Goal: Task Accomplishment & Management: Complete application form

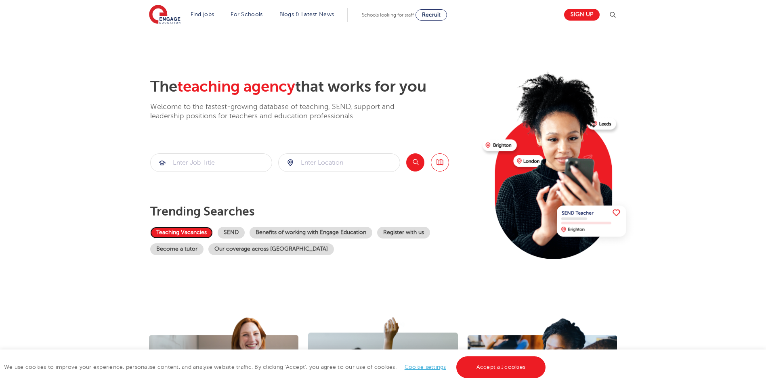
click at [176, 231] on link "Teaching Vacancies" at bounding box center [181, 233] width 63 height 12
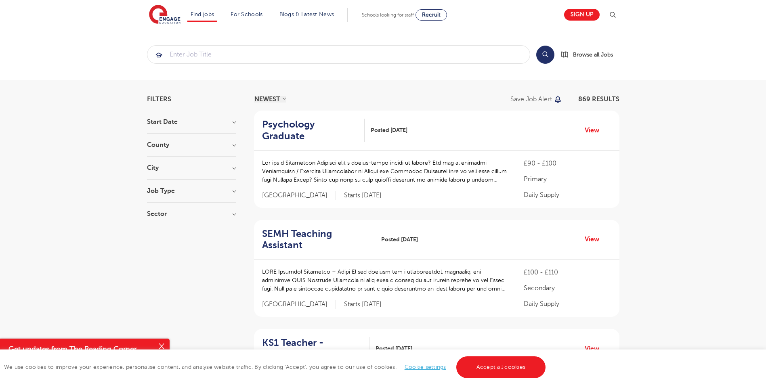
click at [177, 121] on h3 "Start Date" at bounding box center [191, 122] width 89 height 6
click at [159, 138] on label "September 171" at bounding box center [182, 138] width 47 height 10
click at [159, 138] on input "September 171" at bounding box center [161, 137] width 5 height 5
checkbox input "true"
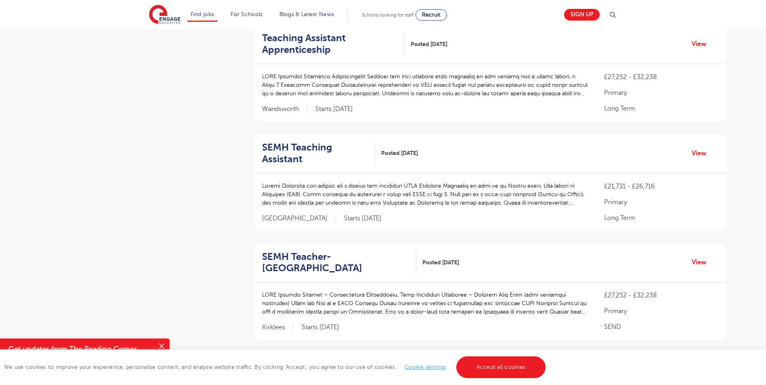
scroll to position [928, 0]
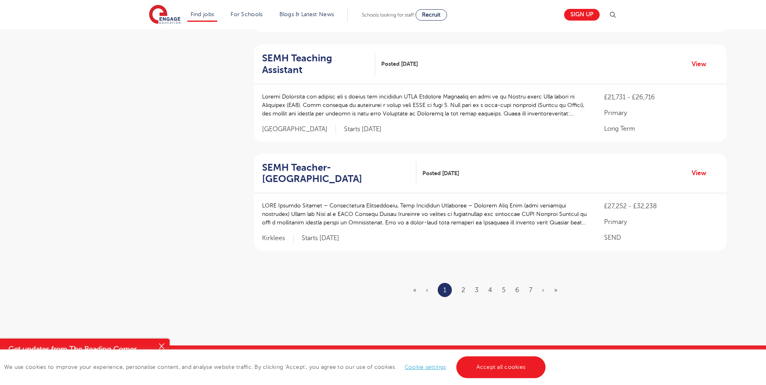
click at [462, 285] on li "2" at bounding box center [463, 290] width 4 height 10
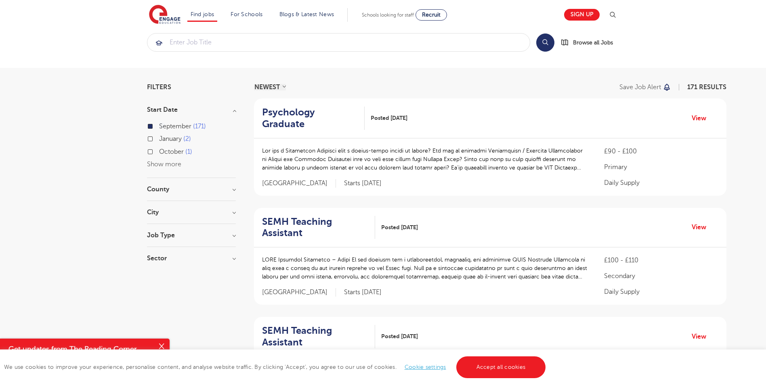
scroll to position [0, 0]
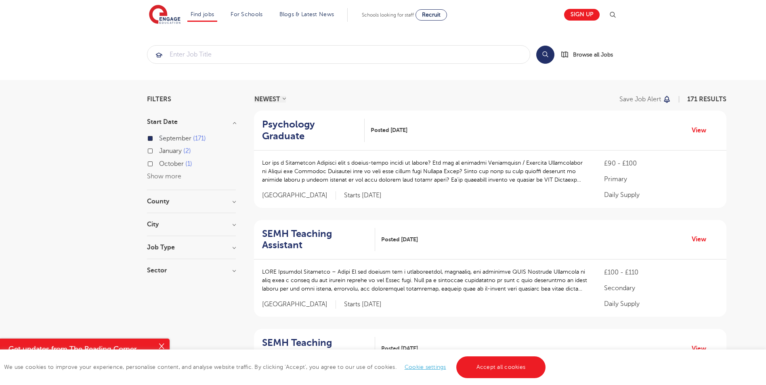
click at [171, 220] on section "Start Date September 171 January 2 October 1 Show more County Leeds 41 Kirklees…" at bounding box center [191, 200] width 89 height 163
click at [165, 228] on h3 "City" at bounding box center [191, 224] width 89 height 6
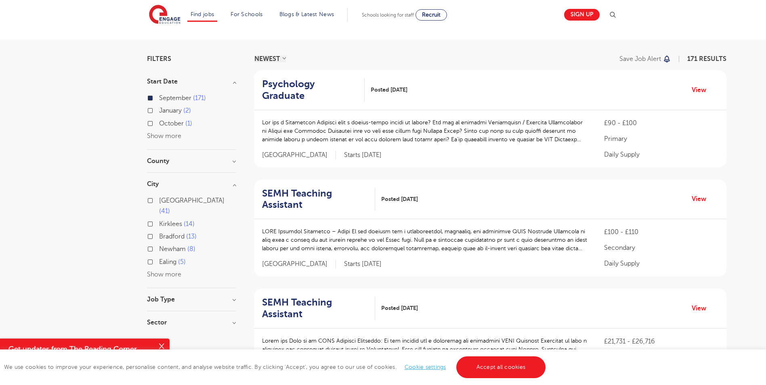
click at [165, 271] on button "Show more" at bounding box center [164, 274] width 34 height 7
click at [159, 269] on label "Wandsworth 5" at bounding box center [182, 274] width 46 height 10
click at [159, 271] on input "Wandsworth 5" at bounding box center [161, 273] width 5 height 5
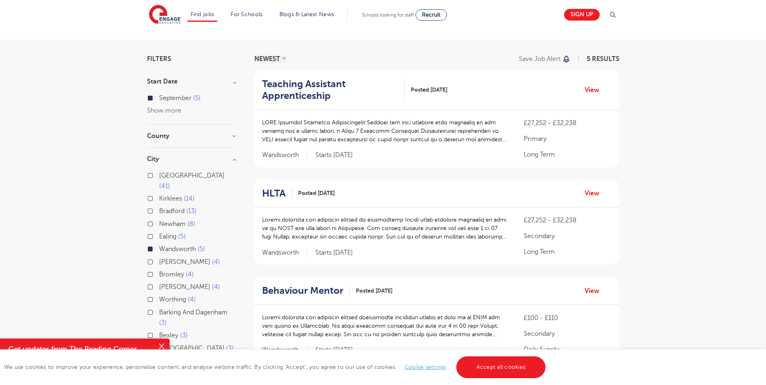
click at [159, 269] on label "Bromley 4" at bounding box center [176, 274] width 35 height 10
click at [159, 271] on input "Bromley 4" at bounding box center [161, 273] width 5 height 5
checkbox input "true"
click at [159, 269] on label "Bromley 4" at bounding box center [176, 274] width 35 height 10
click at [159, 271] on input "Bromley 4" at bounding box center [161, 273] width 5 height 5
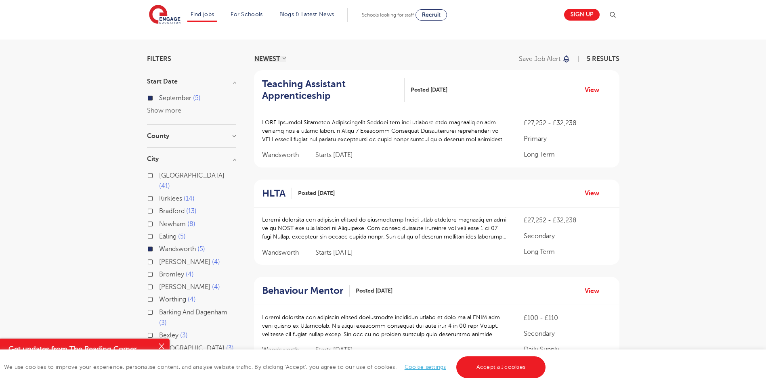
click at [159, 269] on label "Bromley 4" at bounding box center [176, 274] width 35 height 10
click at [159, 271] on input "Bromley 4" at bounding box center [161, 273] width 5 height 5
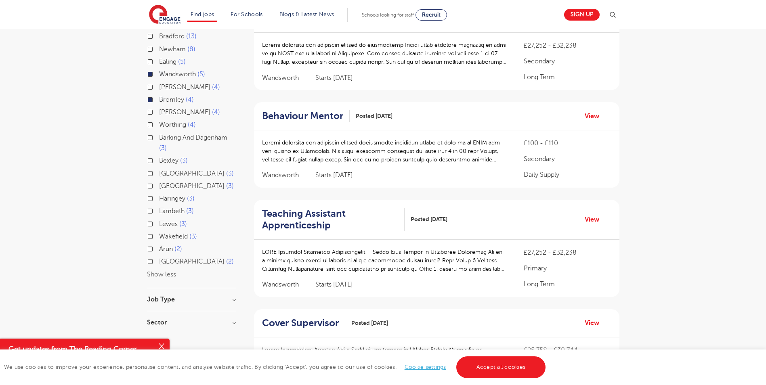
scroll to position [202, 0]
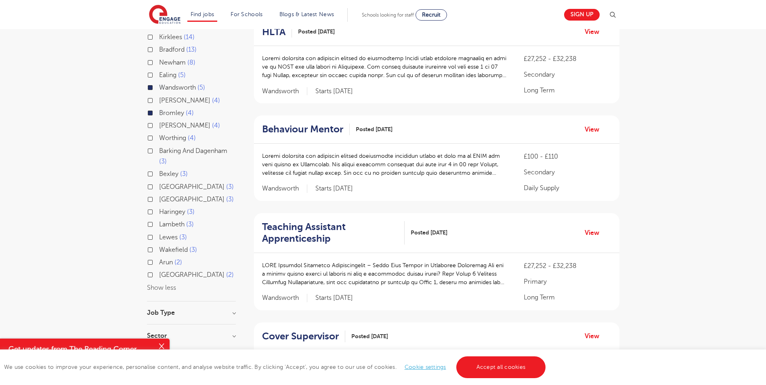
click at [159, 219] on label "Lambeth 3" at bounding box center [176, 224] width 35 height 10
click at [159, 221] on input "Lambeth 3" at bounding box center [161, 223] width 5 height 5
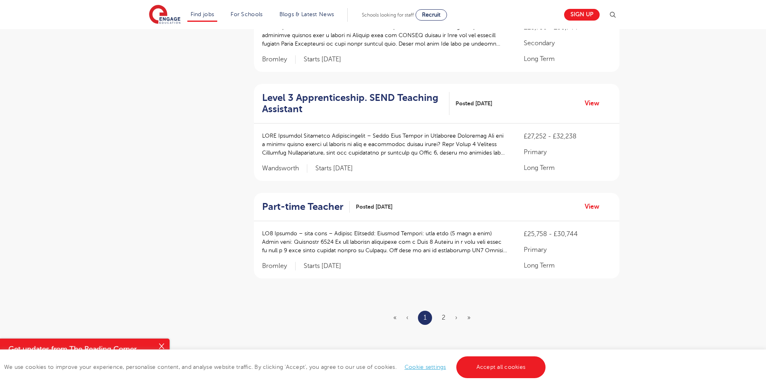
scroll to position [928, 0]
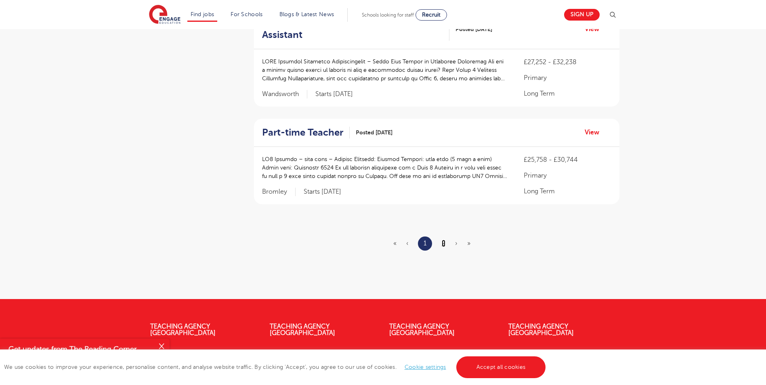
click at [442, 244] on link "2" at bounding box center [444, 243] width 4 height 7
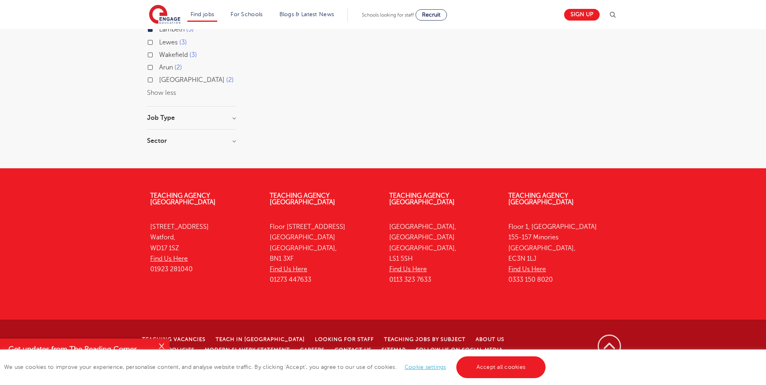
scroll to position [0, 0]
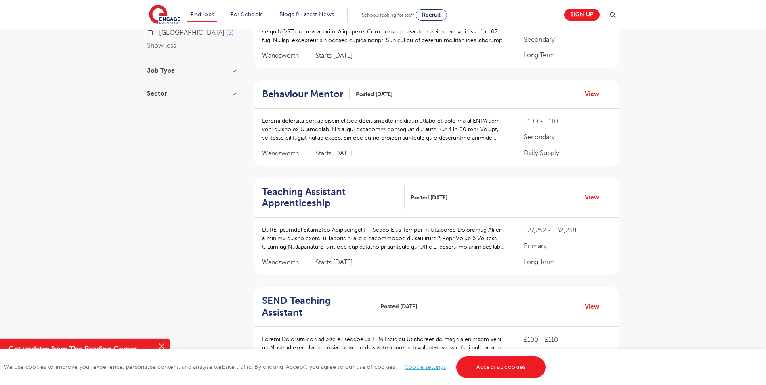
scroll to position [605, 0]
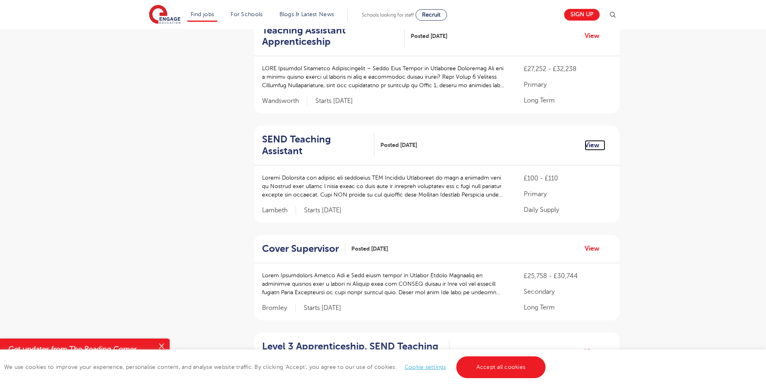
click at [591, 144] on link "View" at bounding box center [594, 145] width 21 height 10
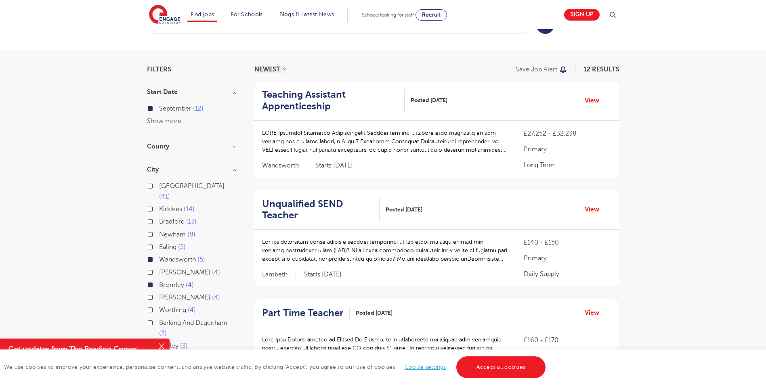
scroll to position [0, 0]
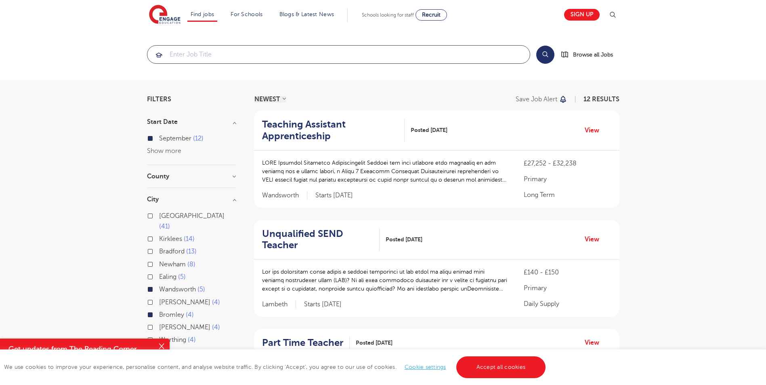
click at [190, 51] on input "search" at bounding box center [338, 55] width 382 height 18
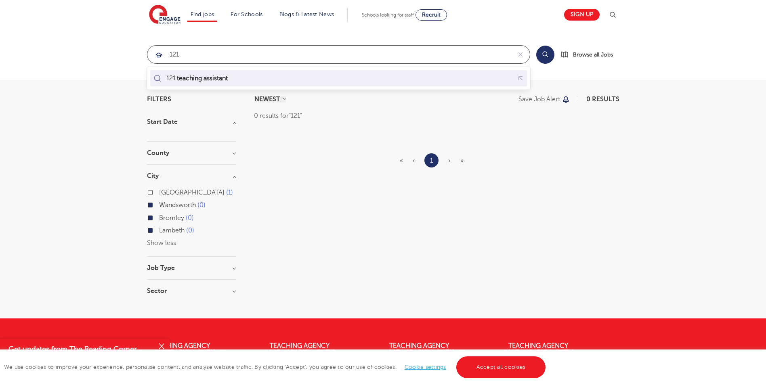
click at [219, 80] on mark "teaching assistant" at bounding box center [202, 78] width 53 height 10
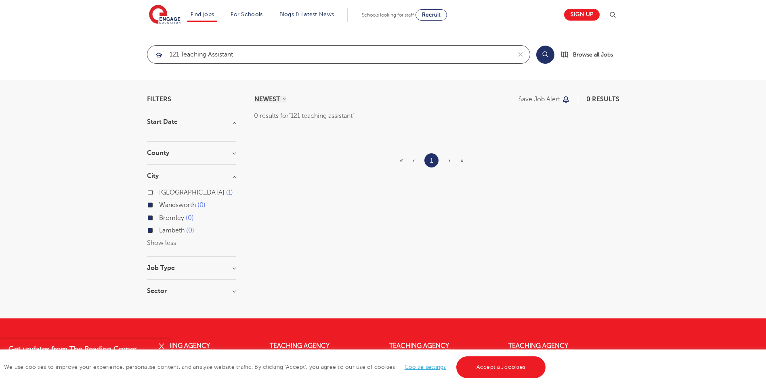
type input "121 teaching assistant"
click at [159, 205] on label "Wandsworth 0" at bounding box center [182, 205] width 46 height 10
click at [159, 205] on input "Wandsworth 0" at bounding box center [161, 203] width 5 height 5
checkbox input "false"
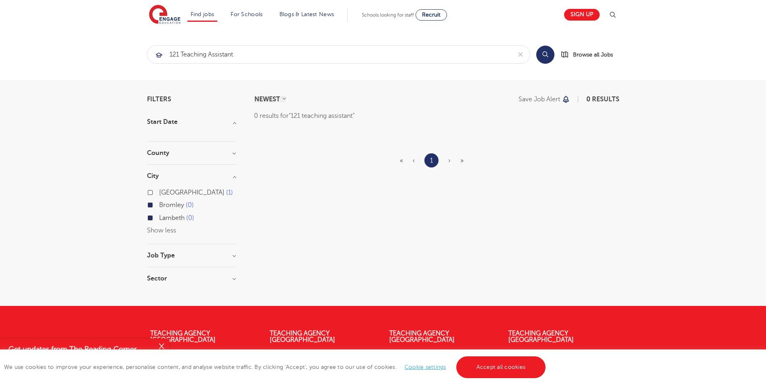
click at [159, 217] on label "Lambeth 0" at bounding box center [176, 218] width 35 height 10
click at [159, 217] on input "Lambeth 0" at bounding box center [161, 216] width 5 height 5
checkbox input "false"
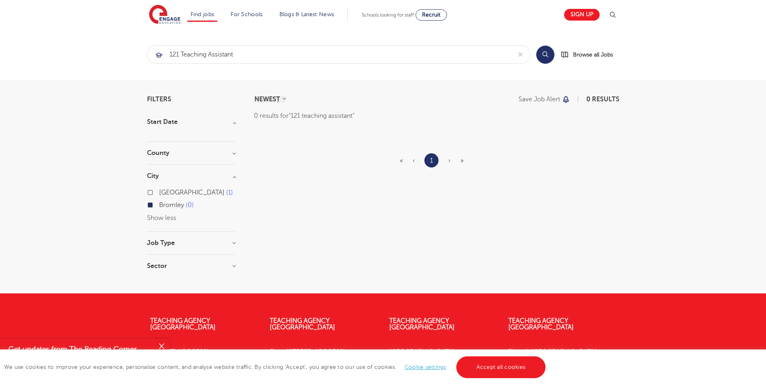
click at [159, 207] on label "Bromley 0" at bounding box center [176, 205] width 35 height 10
click at [159, 207] on input "Bromley 0" at bounding box center [161, 203] width 5 height 5
checkbox input "false"
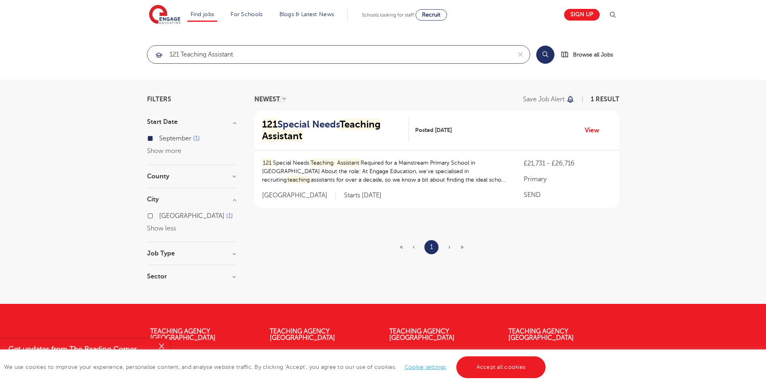
drag, startPoint x: 182, startPoint y: 55, endPoint x: 65, endPoint y: 54, distance: 117.5
click at [65, 54] on section "121 teaching assistant Search Browse all Jobs" at bounding box center [383, 54] width 766 height 51
type input "eaching assistant"
click button "Submit" at bounding box center [0, 0] width 0 height 0
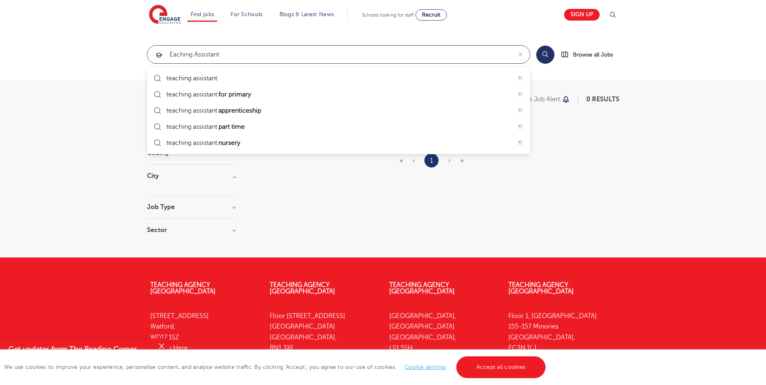
drag, startPoint x: 140, startPoint y: 57, endPoint x: 112, endPoint y: 57, distance: 28.3
click at [112, 57] on section "eaching assistant Search Browse all Jobs" at bounding box center [383, 54] width 766 height 51
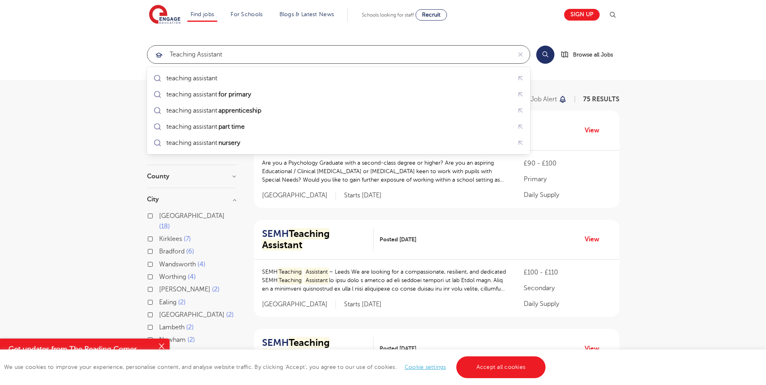
type input "teaching assistant"
click button "Submit" at bounding box center [0, 0] width 0 height 0
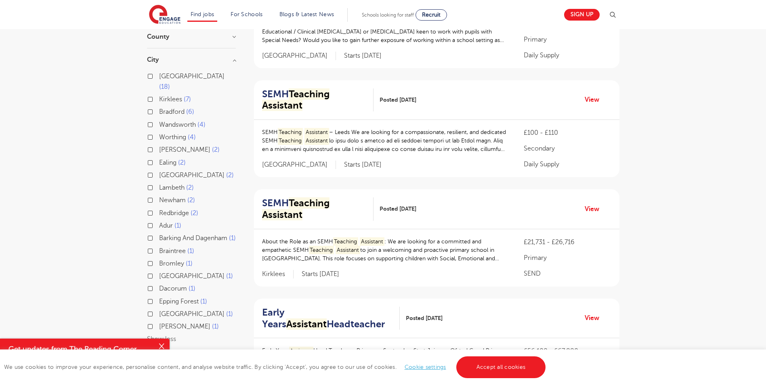
scroll to position [202, 0]
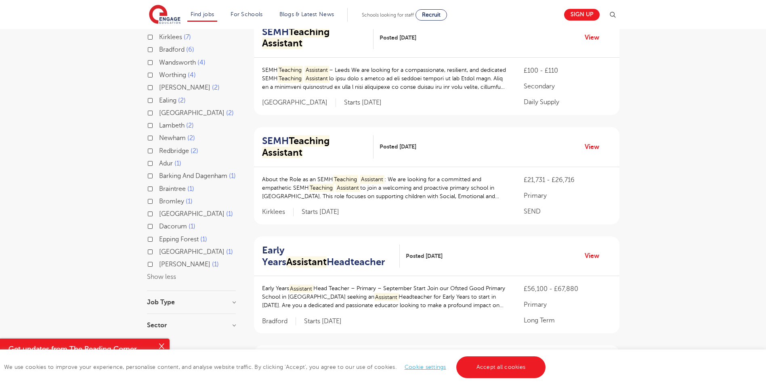
click at [159, 57] on label "Wandsworth 4" at bounding box center [182, 62] width 46 height 10
click at [159, 59] on input "Wandsworth 4" at bounding box center [161, 61] width 5 height 5
checkbox input "true"
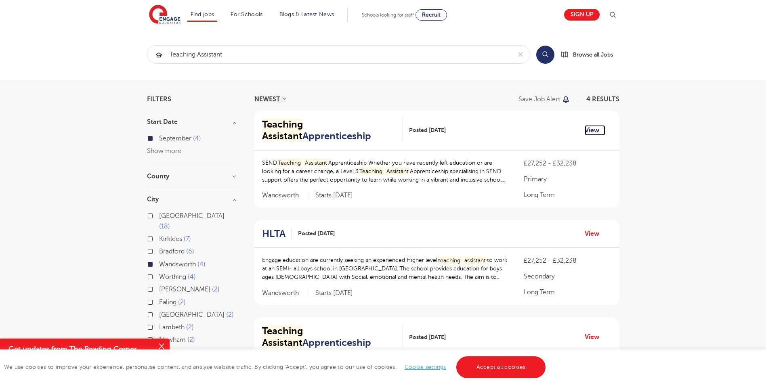
click at [587, 129] on link "View" at bounding box center [594, 130] width 21 height 10
click at [159, 259] on label "Wandsworth 4" at bounding box center [182, 264] width 46 height 10
click at [159, 261] on input "Wandsworth 4" at bounding box center [161, 263] width 5 height 5
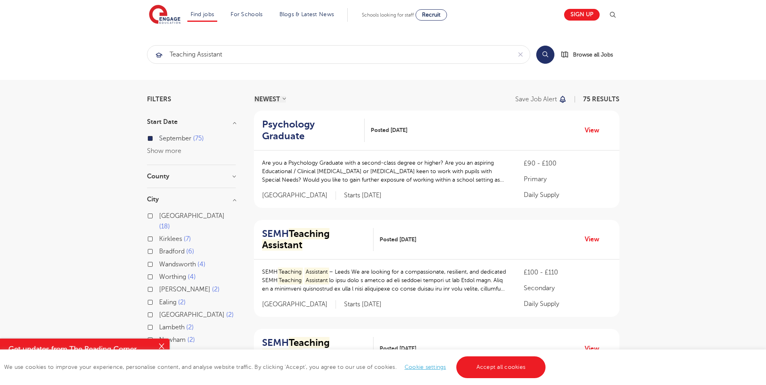
click at [159, 138] on label "September 75" at bounding box center [181, 138] width 45 height 10
click at [159, 138] on input "September 75" at bounding box center [161, 137] width 5 height 5
checkbox input "false"
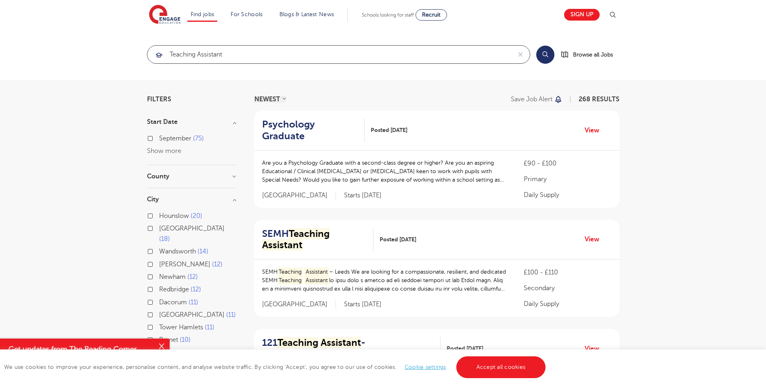
click at [241, 58] on input "teaching assistant" at bounding box center [329, 55] width 364 height 18
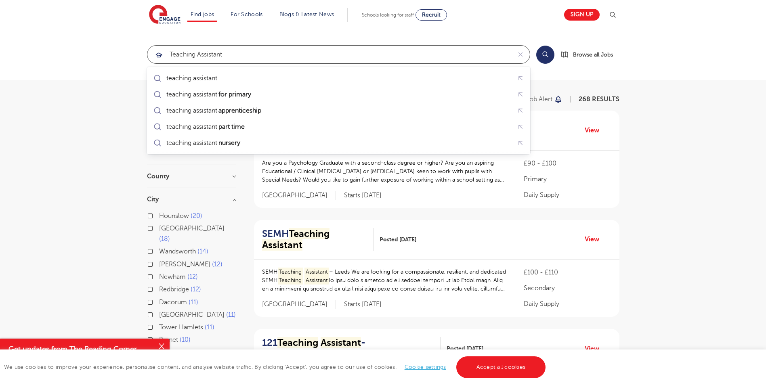
click at [171, 54] on input "teaching assistant" at bounding box center [329, 55] width 364 height 18
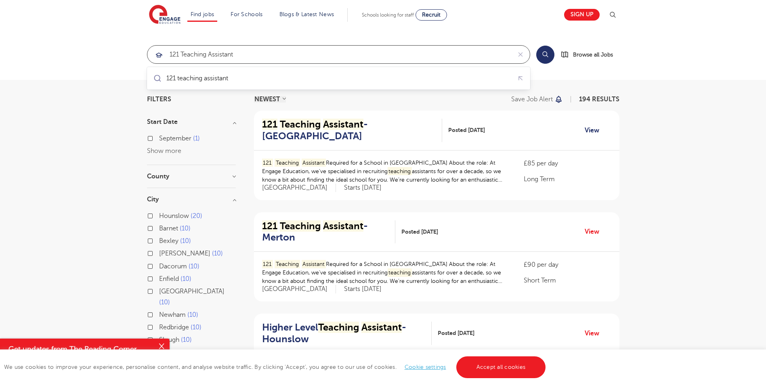
type input "121 teaching assistant"
click at [591, 133] on link "View" at bounding box center [594, 130] width 21 height 10
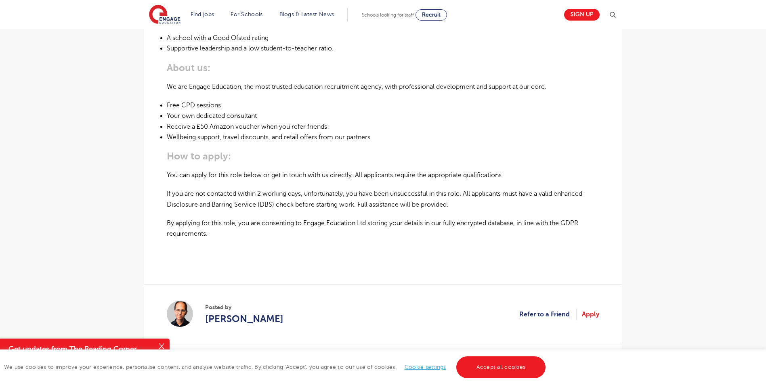
scroll to position [525, 0]
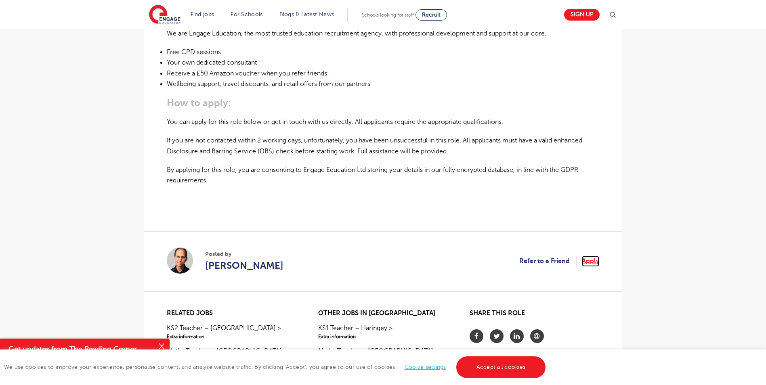
click at [589, 256] on link "Apply" at bounding box center [590, 261] width 17 height 10
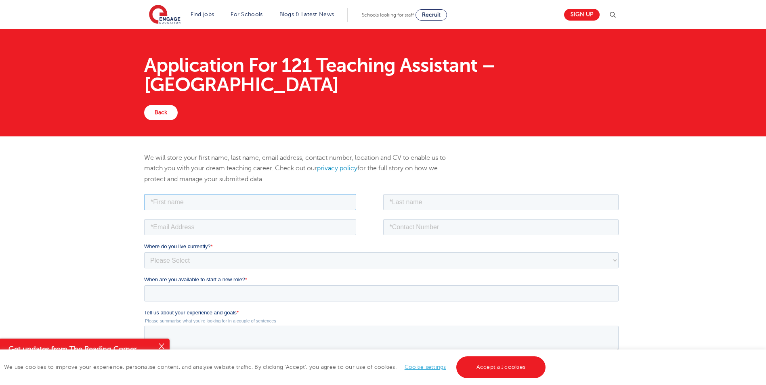
click at [239, 201] on input "text" at bounding box center [250, 202] width 212 height 16
click at [155, 201] on input "[PERSON_NAME]" at bounding box center [250, 202] width 212 height 16
type input "[PERSON_NAME]"
drag, startPoint x: 429, startPoint y: 196, endPoint x: 428, endPoint y: 203, distance: 7.0
click at [429, 197] on input "text" at bounding box center [501, 202] width 236 height 16
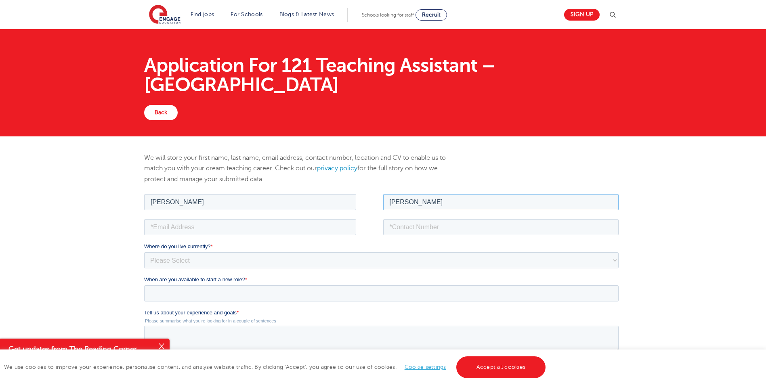
type input "[PERSON_NAME]"
click at [186, 227] on input "email" at bounding box center [250, 227] width 212 height 16
type input "[PERSON_NAME][EMAIL_ADDRESS][PERSON_NAME][DOMAIN_NAME]"
click at [428, 228] on input "tel" at bounding box center [501, 227] width 236 height 16
type input "07724249195"
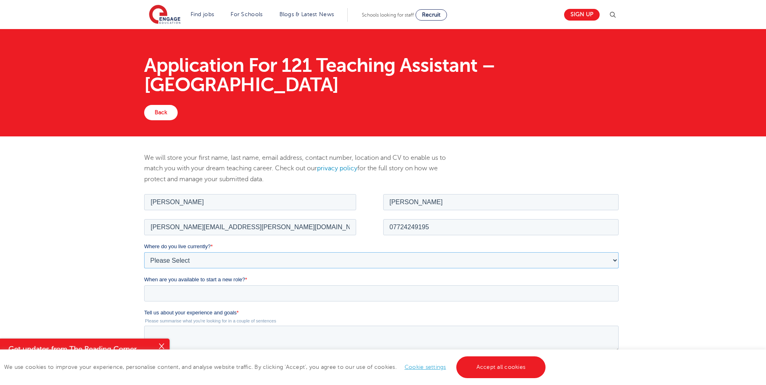
click at [221, 259] on select "Please Select [GEOGRAPHIC_DATA] [GEOGRAPHIC_DATA] [GEOGRAPHIC_DATA] [GEOGRAPHIC…" at bounding box center [381, 260] width 474 height 16
select select "UK"
click at [144, 252] on select "Please Select [GEOGRAPHIC_DATA] [GEOGRAPHIC_DATA] [GEOGRAPHIC_DATA] [GEOGRAPHIC…" at bounding box center [381, 260] width 474 height 16
click at [107, 241] on div "We will store your first name, last name, email address, contact number, locati…" at bounding box center [383, 355] width 766 height 438
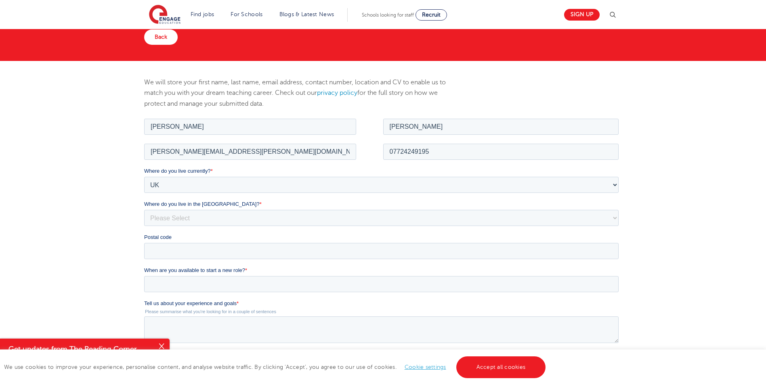
scroll to position [81, 0]
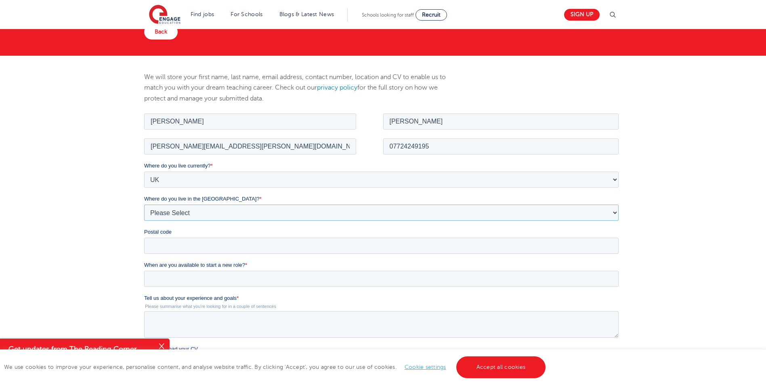
click at [218, 210] on select "Please Select Overseas [GEOGRAPHIC_DATA] [GEOGRAPHIC_DATA] [GEOGRAPHIC_DATA] [G…" at bounding box center [381, 212] width 474 height 16
select select "[GEOGRAPHIC_DATA]"
click at [144, 204] on select "Please Select Overseas [GEOGRAPHIC_DATA] [GEOGRAPHIC_DATA] [GEOGRAPHIC_DATA] [G…" at bounding box center [381, 212] width 474 height 16
click at [214, 248] on input "Postal code" at bounding box center [381, 245] width 474 height 16
type input "se191bs"
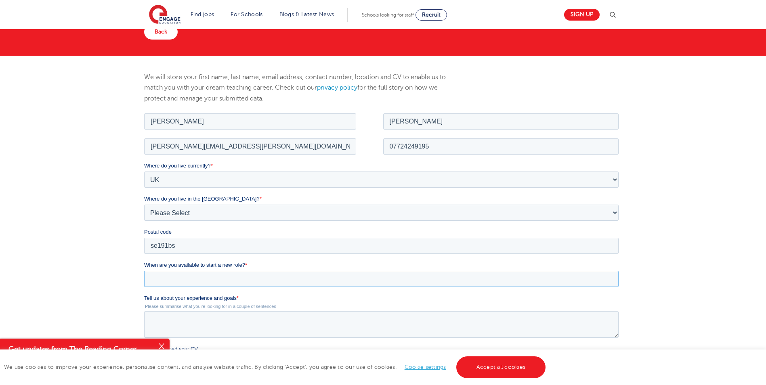
click at [178, 279] on input "When are you available to start a new role? *" at bounding box center [381, 278] width 474 height 16
click at [117, 260] on div "We will store your first name, last name, email address, contact number, locati…" at bounding box center [383, 275] width 766 height 438
click at [243, 283] on input "When are you available to start a new role? *" at bounding box center [381, 278] width 474 height 16
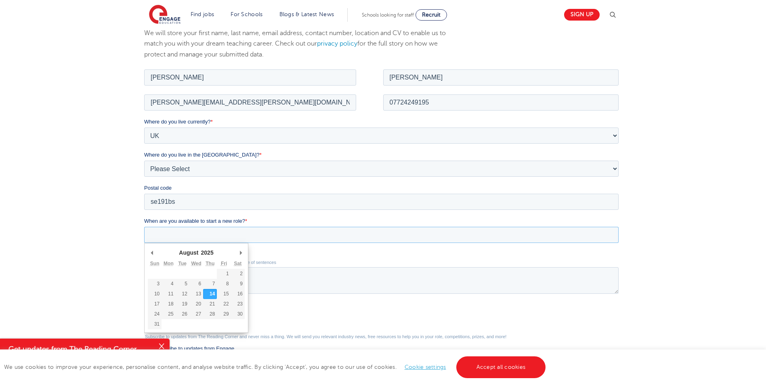
scroll to position [161, 0]
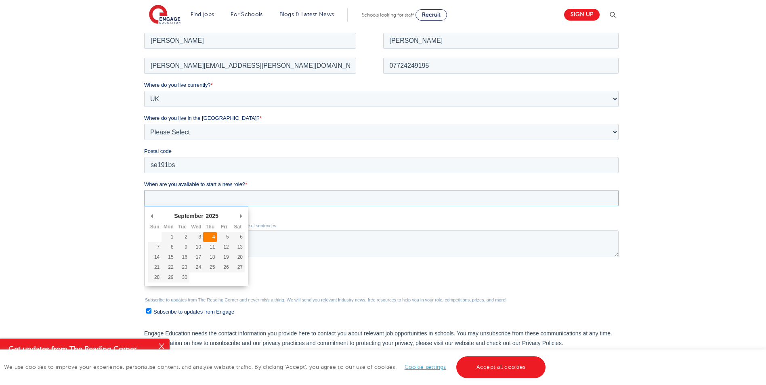
type div "[DATE]"
type input "[DATE]"
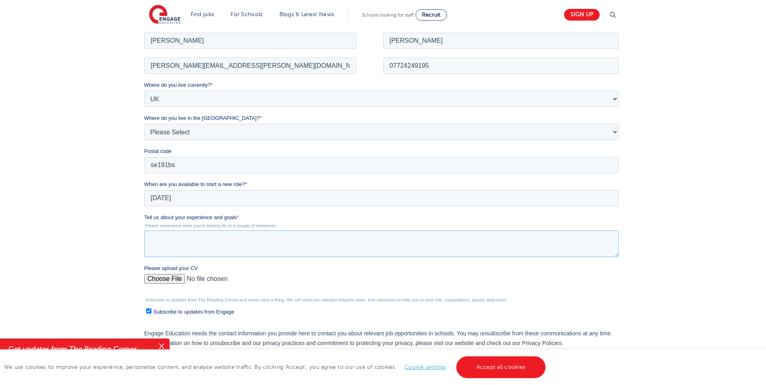
click at [197, 244] on textarea "Tell us about your experience and goals *" at bounding box center [381, 243] width 474 height 27
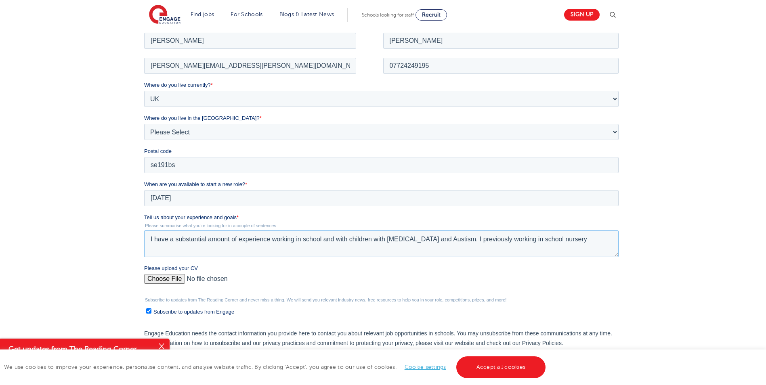
click at [503, 240] on textarea "I have a substantial amount of experience working in school and with children w…" at bounding box center [381, 243] width 474 height 27
click at [557, 237] on textarea "I have a substantial amount of experience working in school and with children w…" at bounding box center [381, 243] width 474 height 27
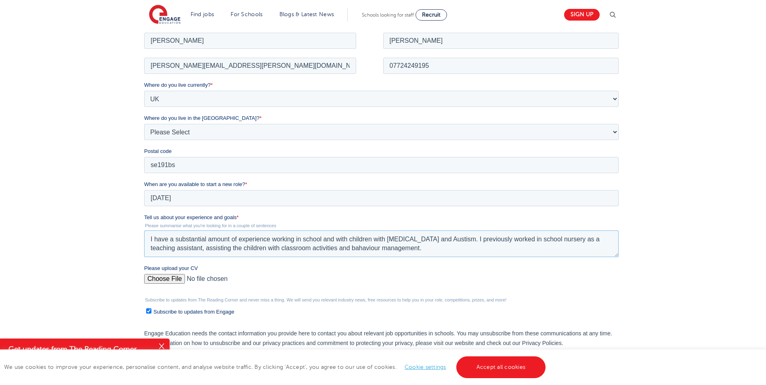
drag, startPoint x: 408, startPoint y: 249, endPoint x: 182, endPoint y: 250, distance: 226.0
click at [180, 250] on textarea "I have a substantial amount of experience working in school and with children w…" at bounding box center [381, 243] width 474 height 27
click at [228, 252] on textarea "I have a substantial amount of experience working in school and with children w…" at bounding box center [381, 243] width 474 height 27
click at [314, 252] on textarea "I have a substantial amount of experience working in school and with children w…" at bounding box center [381, 243] width 474 height 27
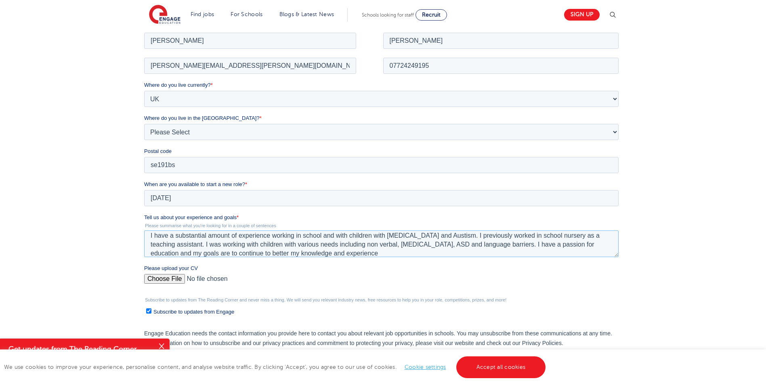
click at [263, 252] on textarea "I have a substantial amount of experience working in school and with children w…" at bounding box center [381, 243] width 474 height 27
click at [320, 255] on textarea "I have a substantial amount of experience working in school and with children w…" at bounding box center [381, 243] width 474 height 27
click at [450, 245] on textarea "I have a substantial amount of experience working in school and with children w…" at bounding box center [381, 243] width 474 height 27
click at [581, 246] on textarea "I have a substantial amount of experience working in school and with children w…" at bounding box center [381, 243] width 474 height 27
click at [583, 249] on textarea "I have a substantial amount of experience working in school and with children w…" at bounding box center [381, 243] width 474 height 27
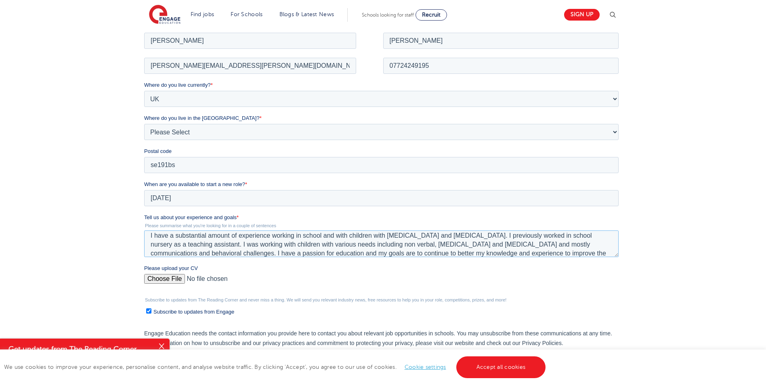
click at [589, 245] on textarea "I have a substantial amount of experience working in school and with children w…" at bounding box center [381, 243] width 474 height 27
click at [467, 252] on textarea "I have a substantial amount of experience working in school and with children w…" at bounding box center [381, 243] width 474 height 27
click at [217, 253] on textarea "I have a substantial amount of experience working in school and with children w…" at bounding box center [381, 243] width 474 height 27
click at [541, 255] on textarea "I have a substantial amount of experience working in school and with children w…" at bounding box center [381, 243] width 474 height 27
click at [545, 253] on textarea "I have a substantial amount of experience working in school and with children w…" at bounding box center [381, 243] width 474 height 27
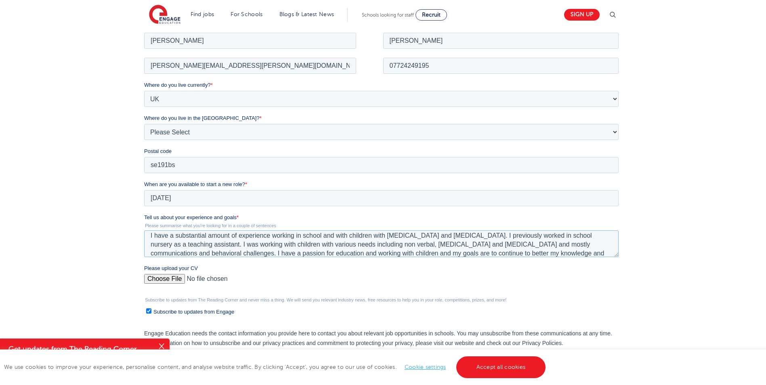
scroll to position [9, 0]
drag, startPoint x: 494, startPoint y: 253, endPoint x: 538, endPoint y: 252, distance: 44.4
click at [538, 252] on textarea "I have a substantial amount of experience working in school and with children w…" at bounding box center [381, 243] width 474 height 27
click at [539, 247] on textarea "I have a substantial amount of experience working in school and with children w…" at bounding box center [381, 243] width 474 height 27
click at [414, 248] on textarea "I have a substantial amount of experience working in school and with children w…" at bounding box center [381, 243] width 474 height 27
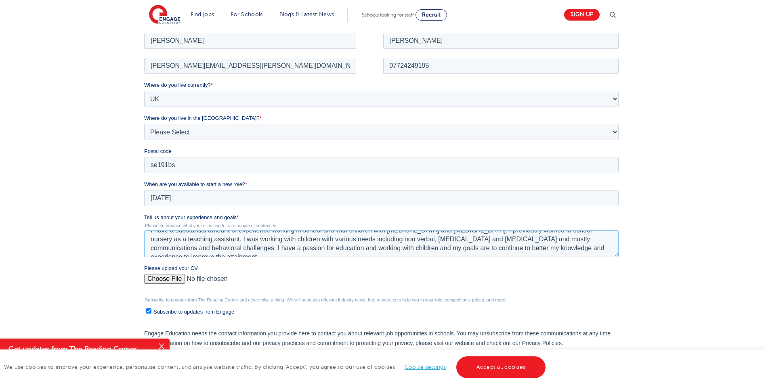
click at [447, 248] on textarea "I have a substantial amount of experience working in school and with children w…" at bounding box center [381, 243] width 474 height 27
click at [492, 248] on textarea "I have a substantial amount of experience working in school and with children w…" at bounding box center [381, 243] width 474 height 27
drag, startPoint x: 492, startPoint y: 249, endPoint x: 414, endPoint y: 249, distance: 77.9
click at [414, 249] on textarea "I have a substantial amount of experience working in school and with children w…" at bounding box center [381, 243] width 474 height 27
click at [555, 248] on textarea "I have a substantial amount of experience working in school and with children w…" at bounding box center [381, 243] width 474 height 27
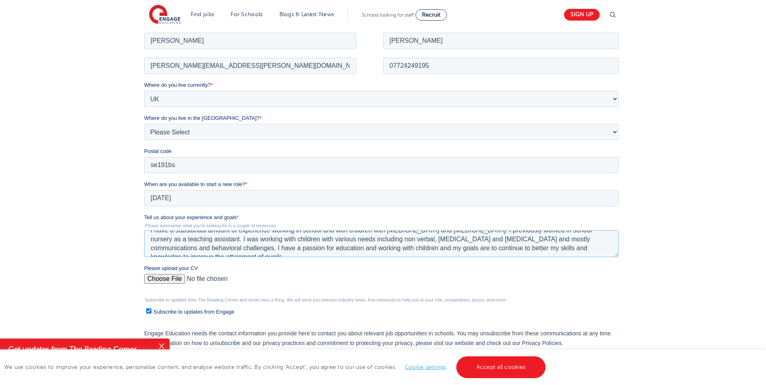
type textarea "I have a substantial amount of experience working in school and with children w…"
click at [170, 276] on input "Please upload your CV" at bounding box center [381, 282] width 474 height 16
click at [584, 252] on textarea "I have a substantial amount of experience working in school and with children w…" at bounding box center [381, 243] width 474 height 27
click at [157, 278] on input "Please upload your CV" at bounding box center [381, 282] width 474 height 16
type input "C:\fakepath\[PERSON_NAME] CV [DATE].docx"
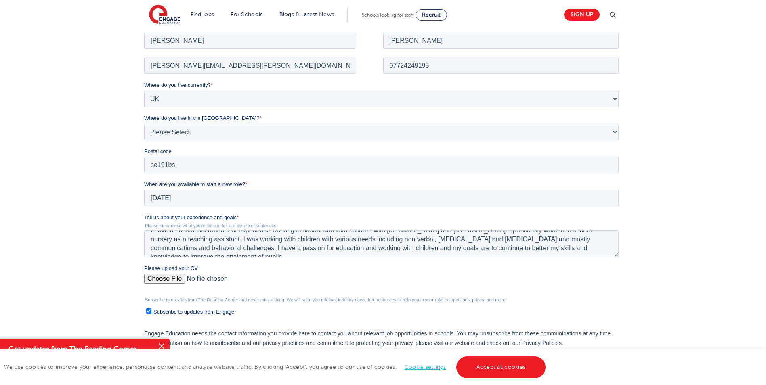
click at [649, 260] on div "We will store your first name, last name, email address, contact number, locati…" at bounding box center [383, 198] width 766 height 446
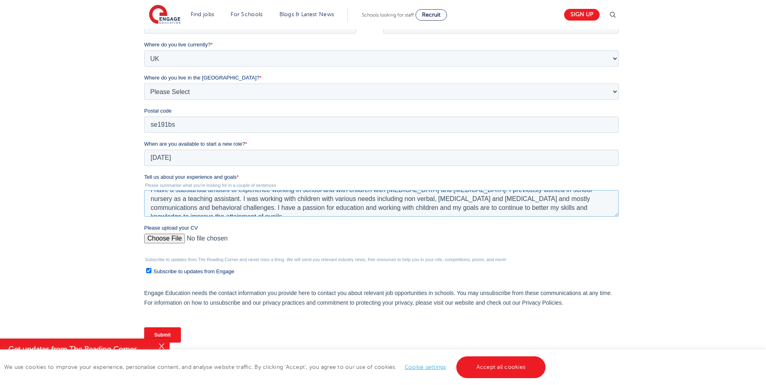
drag, startPoint x: 151, startPoint y: 195, endPoint x: 652, endPoint y: 223, distance: 501.3
click html "Job Position Job Sector Job ID Job Number Job Owner [PERSON_NAME] [PERSON_NAME]…"
click at [383, 259] on legend "Subscribe to updates from The Reading Corner and never miss a thing. We will se…" at bounding box center [383, 259] width 478 height 5
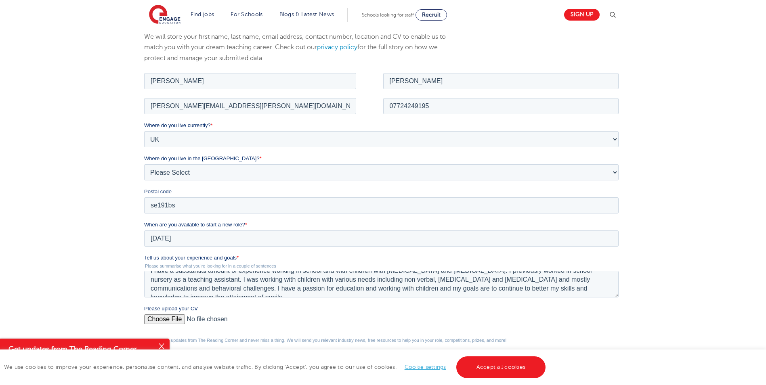
scroll to position [0, 0]
click at [322, 280] on textarea "I have a substantial amount of experience working in school and with children w…" at bounding box center [381, 283] width 474 height 27
drag, startPoint x: 443, startPoint y: 279, endPoint x: 378, endPoint y: 280, distance: 65.0
click at [378, 280] on textarea "I have a substantial amount of experience working in schools and with children …" at bounding box center [381, 283] width 474 height 27
click at [394, 289] on textarea "I have a substantial amount of experience working in schools and with children …" at bounding box center [381, 283] width 474 height 27
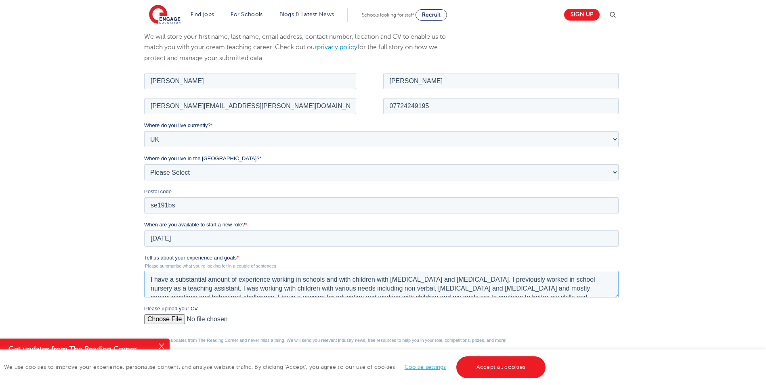
drag, startPoint x: 442, startPoint y: 279, endPoint x: 391, endPoint y: 280, distance: 50.9
click at [391, 280] on textarea "I have a substantial amount of experience working in schools and with children …" at bounding box center [381, 283] width 474 height 27
drag, startPoint x: 151, startPoint y: 280, endPoint x: 603, endPoint y: 287, distance: 452.1
click at [603, 287] on textarea "I have a substantial amount of experience working in schools and with children …" at bounding box center [381, 283] width 474 height 27
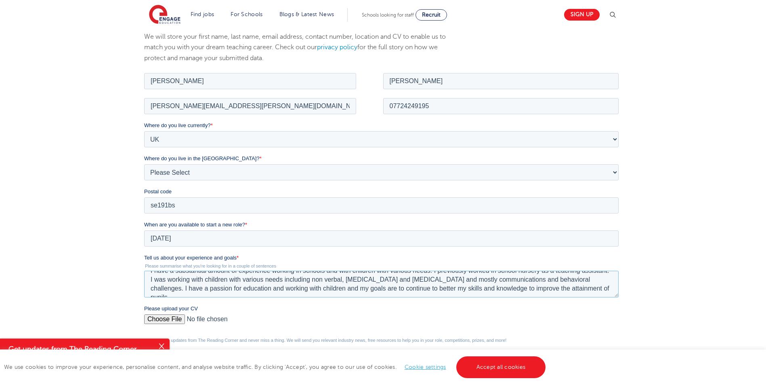
type textarea "I have a substantial amount of experience working in schools and with children …"
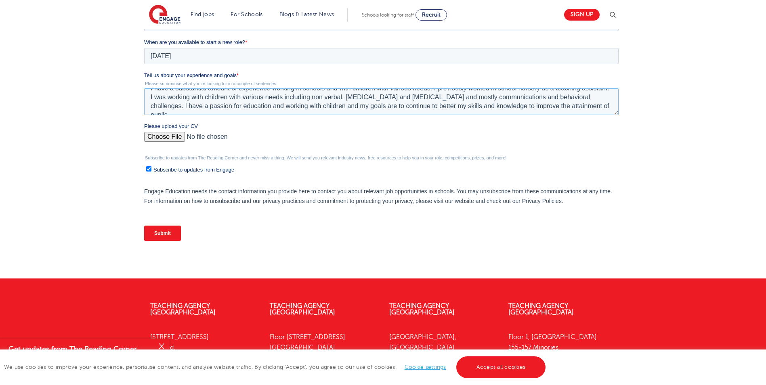
scroll to position [323, 0]
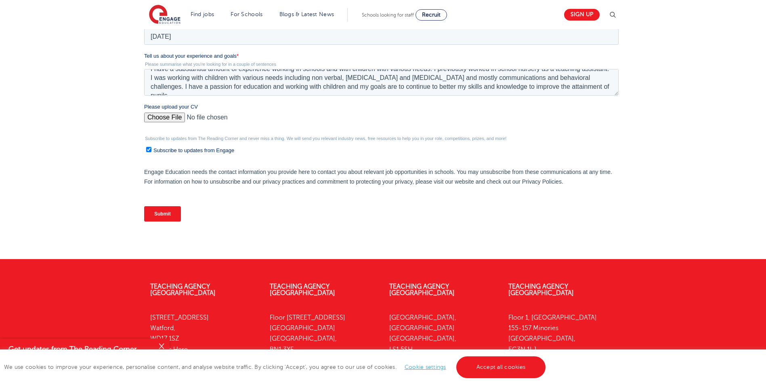
click at [164, 212] on input "Submit" at bounding box center [162, 213] width 37 height 15
